Goal: Subscribe to service/newsletter

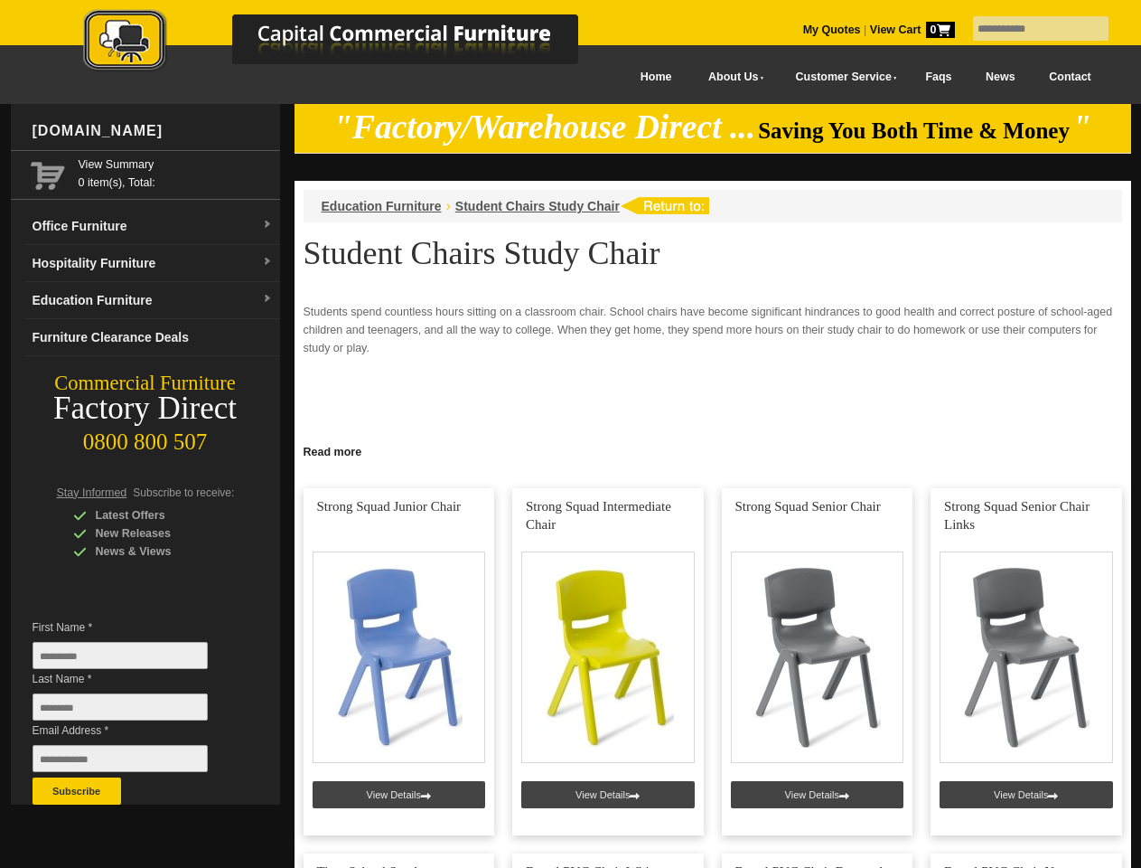
click at [1029, 29] on input "text" at bounding box center [1041, 28] width 136 height 24
click at [134, 711] on input "Last Name *" at bounding box center [120, 706] width 175 height 27
click at [77, 791] on button "Subscribe" at bounding box center [77, 790] width 89 height 27
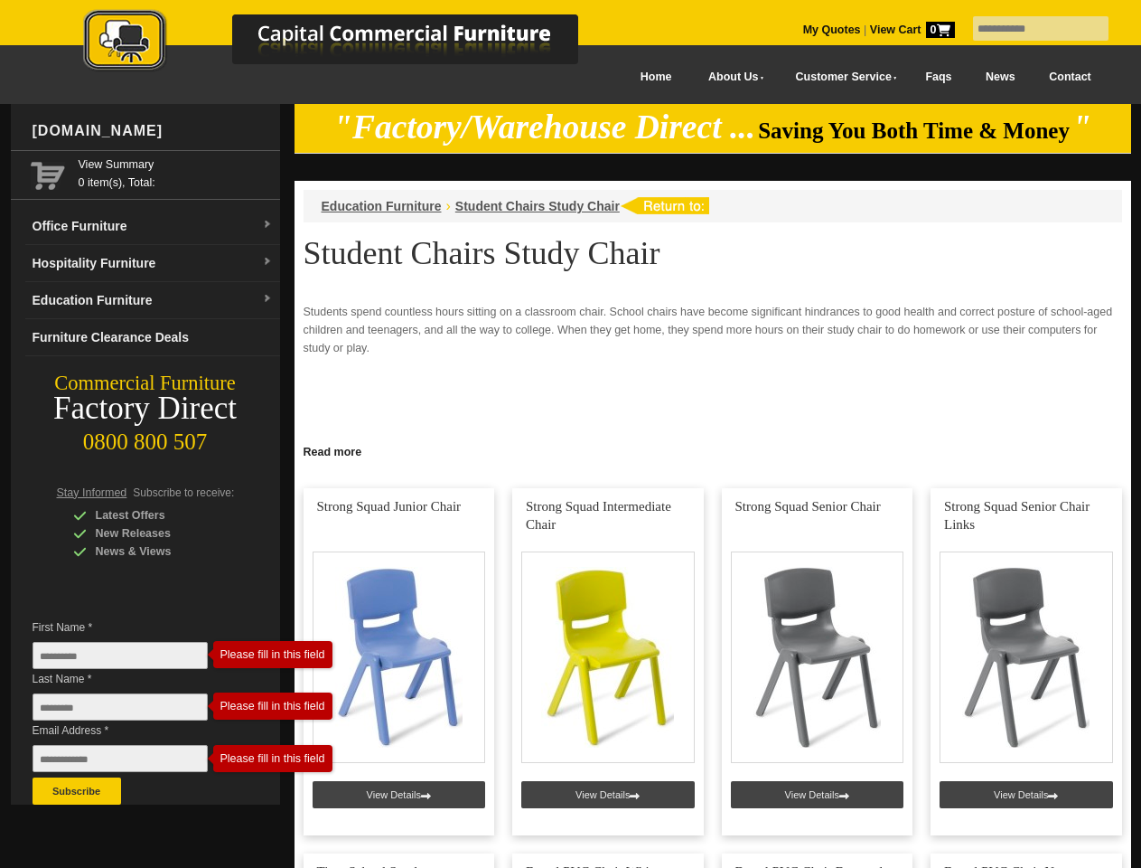
click at [713, 450] on link "Read more" at bounding box center [713, 449] width 837 height 23
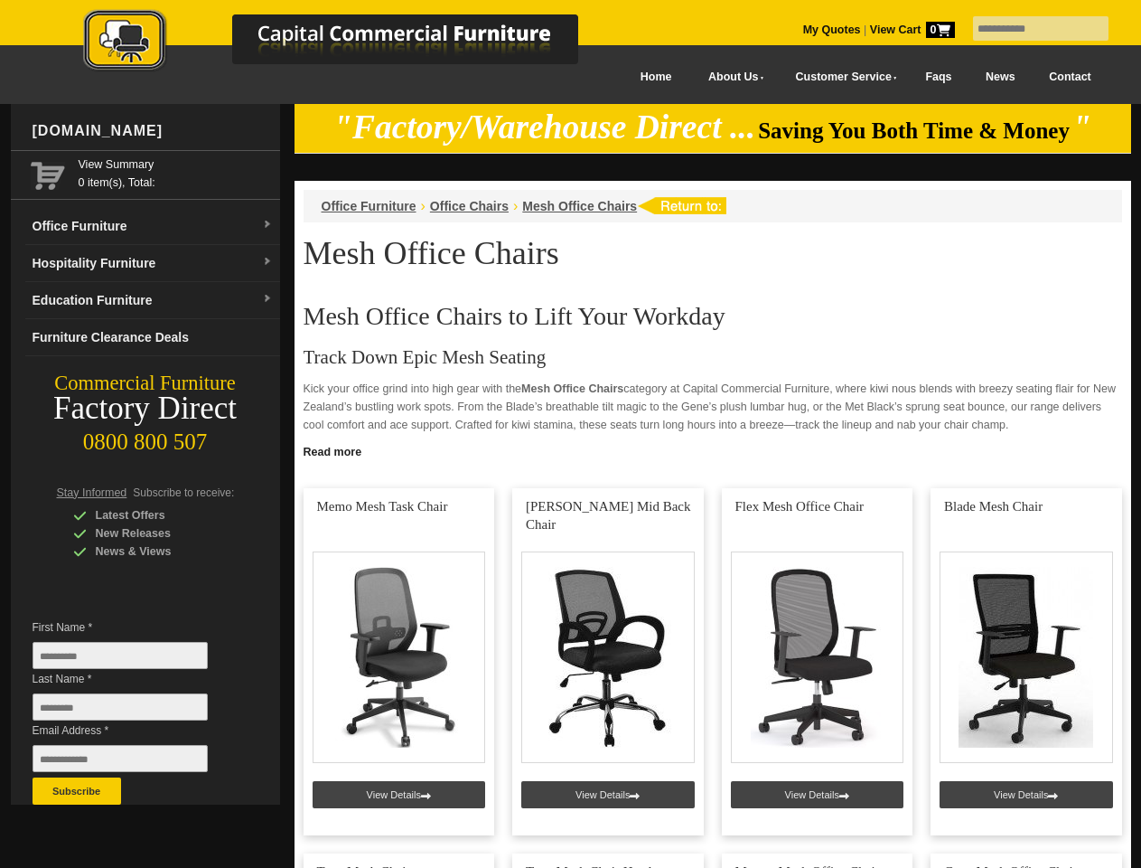
click at [1029, 29] on input "text" at bounding box center [1041, 28] width 136 height 24
click at [134, 711] on input "Last Name *" at bounding box center [120, 706] width 175 height 27
click at [77, 791] on button "Subscribe" at bounding box center [77, 790] width 89 height 27
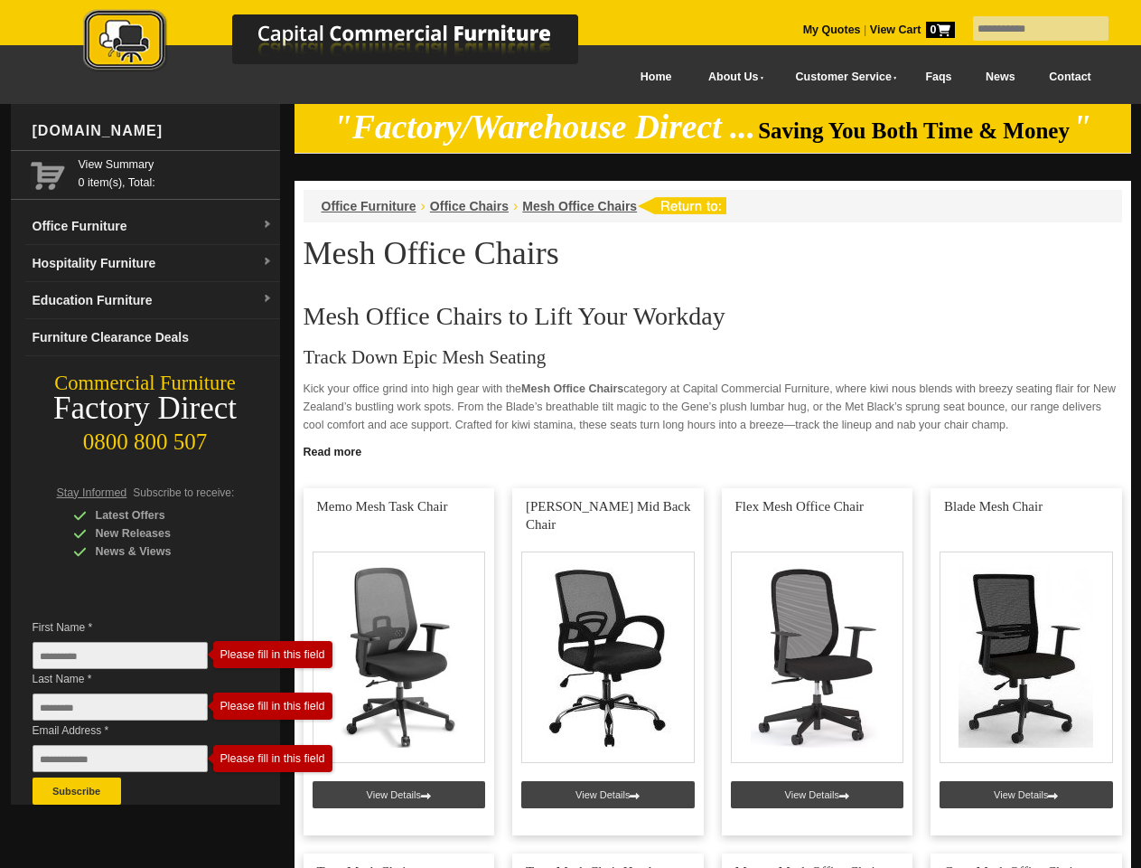
click at [713, 450] on link "Read more" at bounding box center [713, 449] width 837 height 23
